Goal: Information Seeking & Learning: Learn about a topic

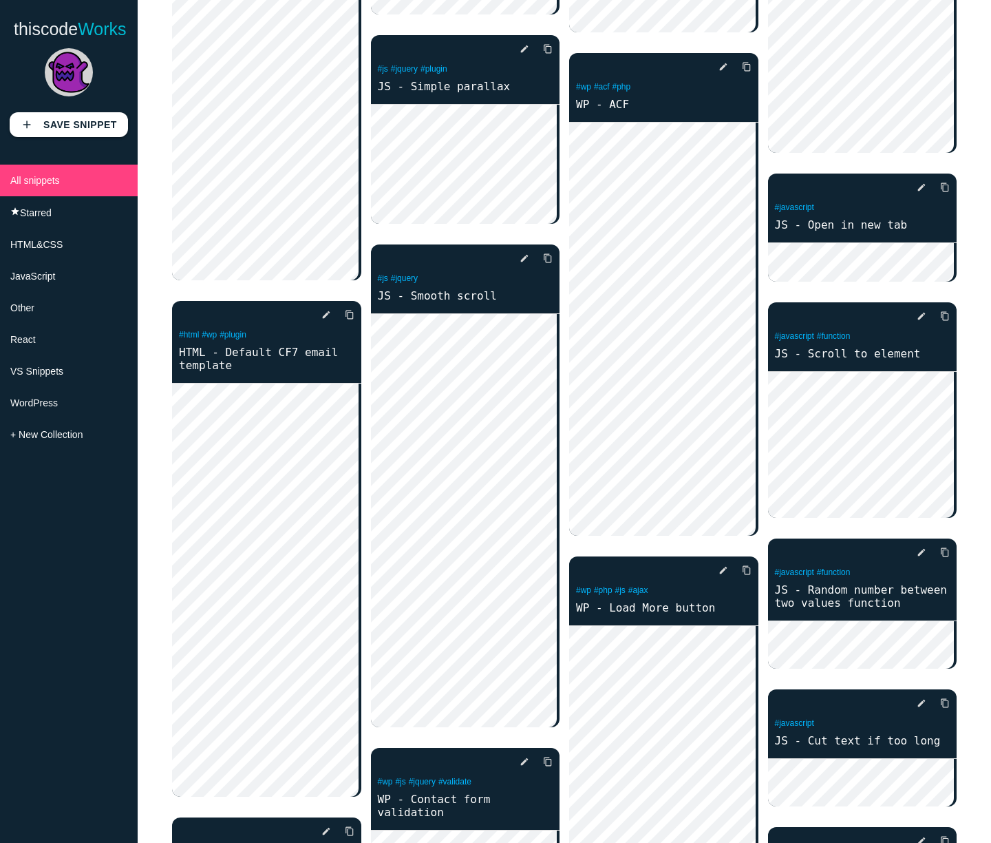
scroll to position [145, 0]
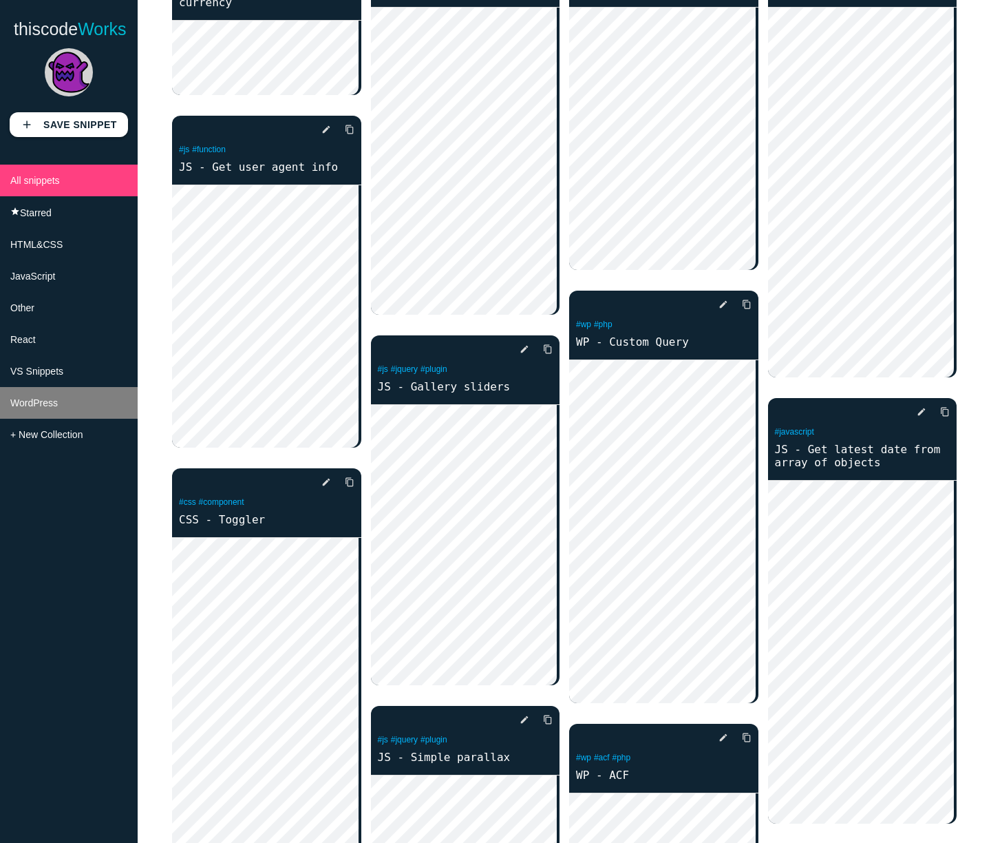
click at [55, 397] on li "WordPress" at bounding box center [69, 403] width 138 height 32
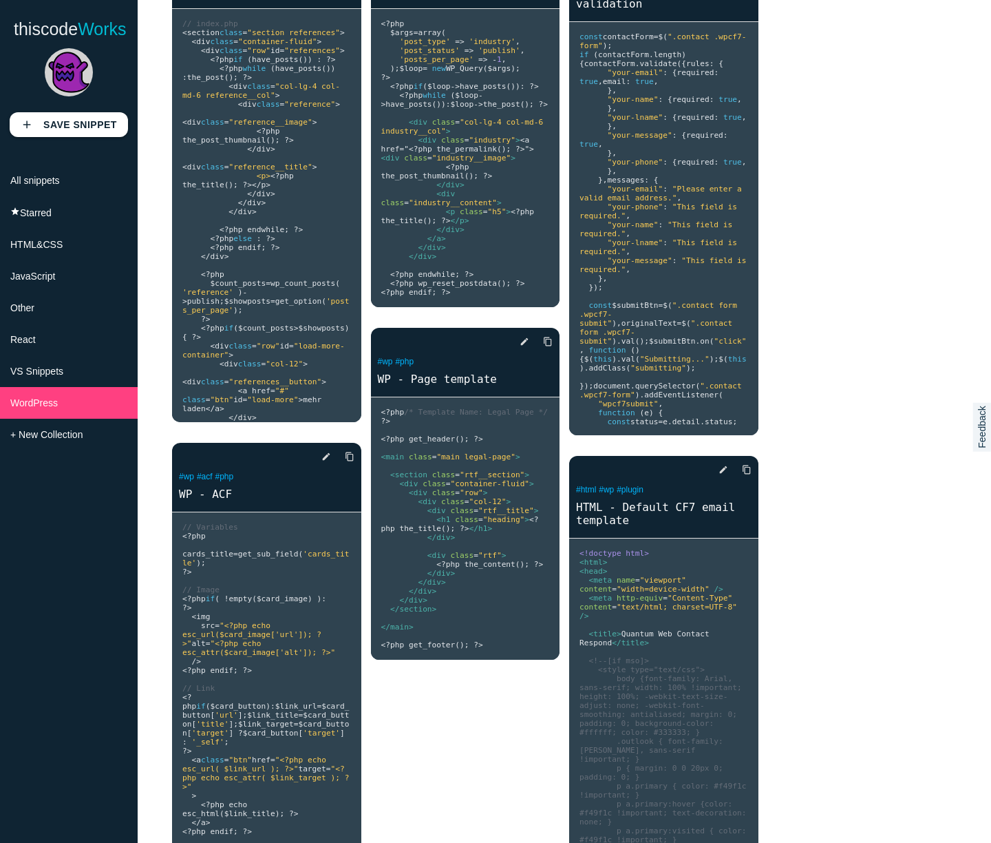
scroll to position [158, 0]
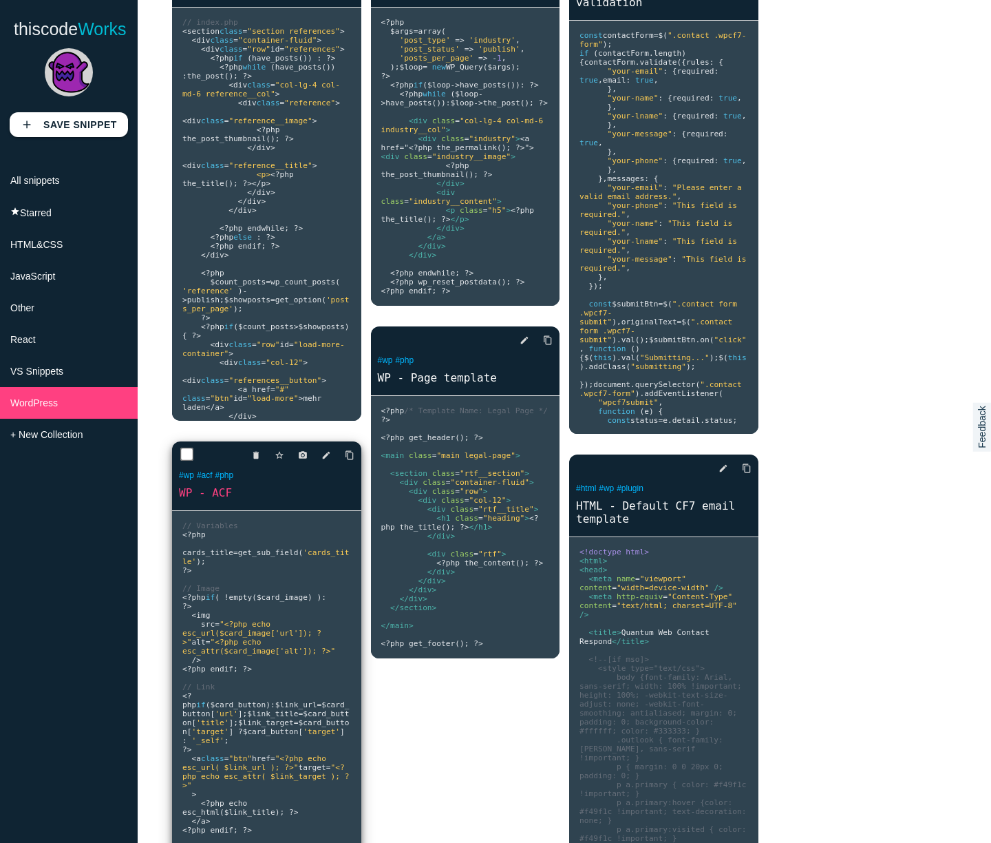
click at [232, 536] on pre "// Variables <? php cards_title = get_sub_field ( 'cards_title' ); ?> // Image …" at bounding box center [266, 717] width 189 height 413
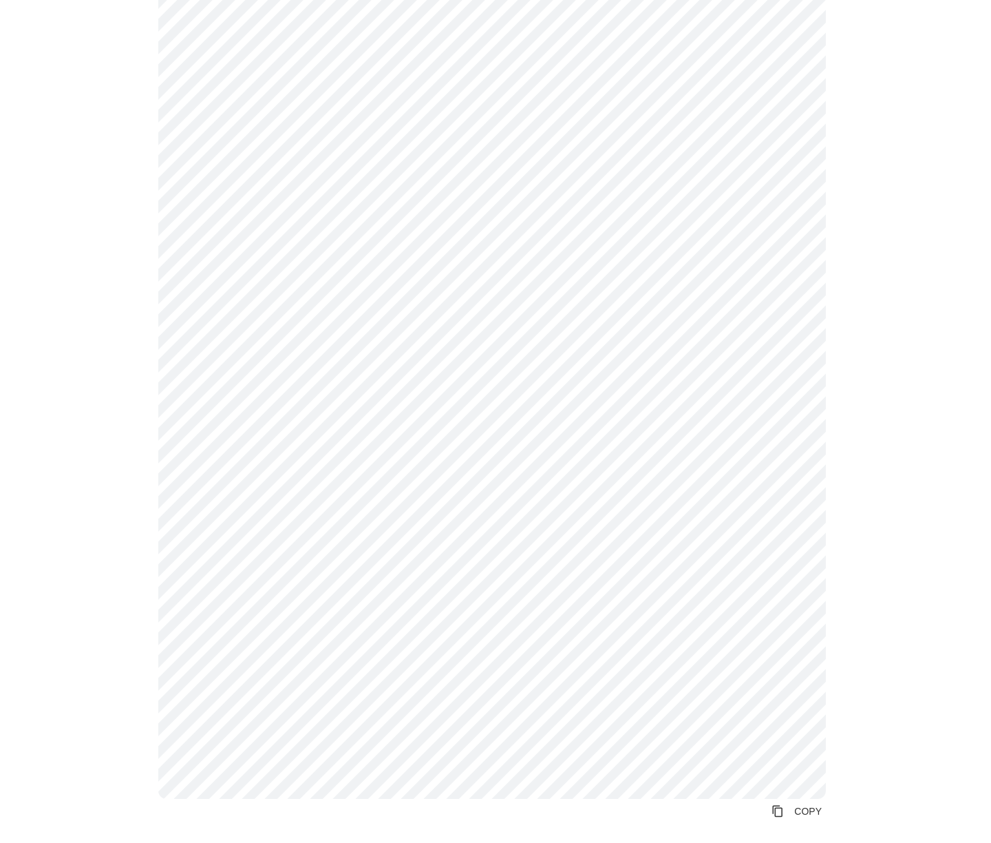
scroll to position [414, 0]
